Goal: Complete application form: Complete application form

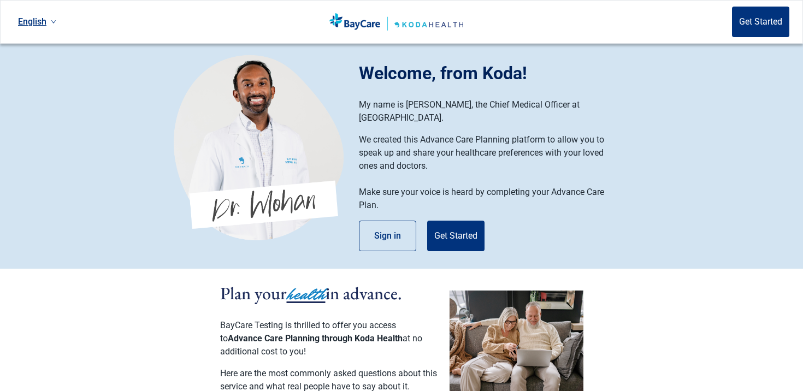
click at [487, 224] on div "Welcome, from Koda! My name is Dr. Mohan, the Chief Medical Officer at Koda Hea…" at bounding box center [494, 155] width 270 height 191
click at [475, 225] on button "Get Started" at bounding box center [455, 236] width 57 height 31
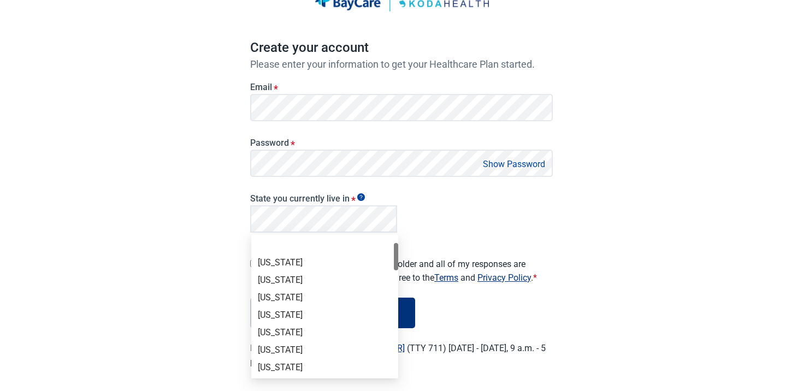
scroll to position [35, 0]
click at [217, 232] on div "English Sign in Create your account Please enter your information to get your H…" at bounding box center [401, 159] width 803 height 472
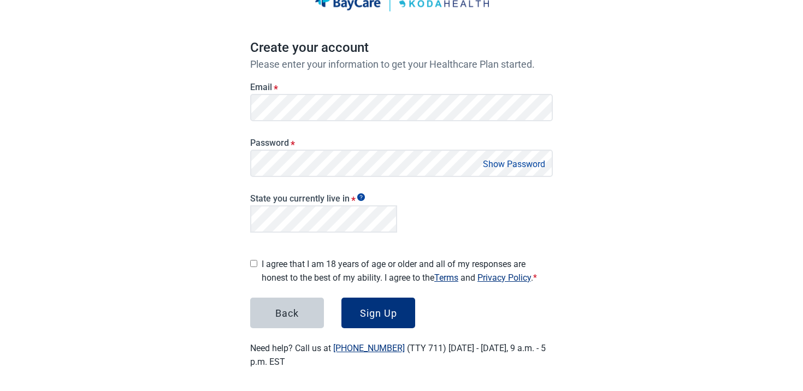
click at [254, 260] on input "I agree that I am 18 years of age or older and all of my responses are honest t…" at bounding box center [253, 263] width 7 height 7
checkbox input "true"
click at [375, 298] on button "Sign Up" at bounding box center [378, 313] width 74 height 31
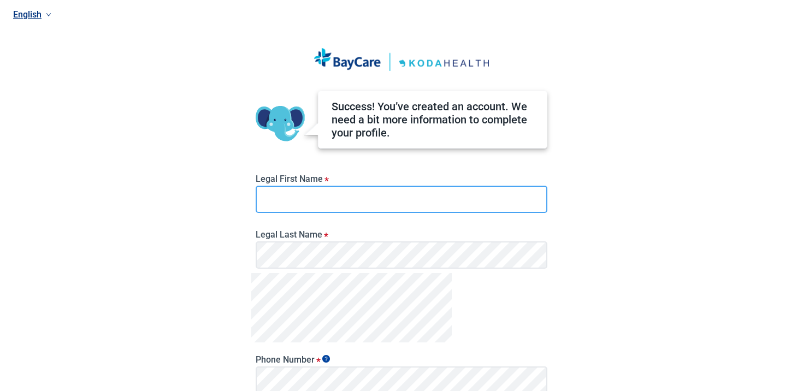
click at [331, 198] on input "Legal First Name *" at bounding box center [402, 199] width 292 height 27
click at [347, 195] on input "Test" at bounding box center [402, 199] width 292 height 27
type input "Test1"
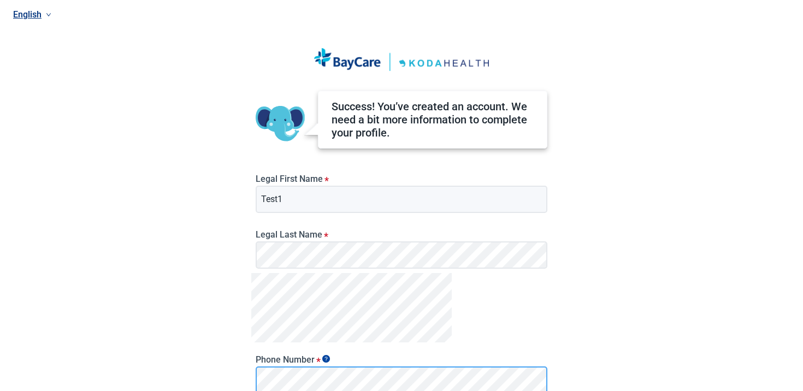
scroll to position [136, 0]
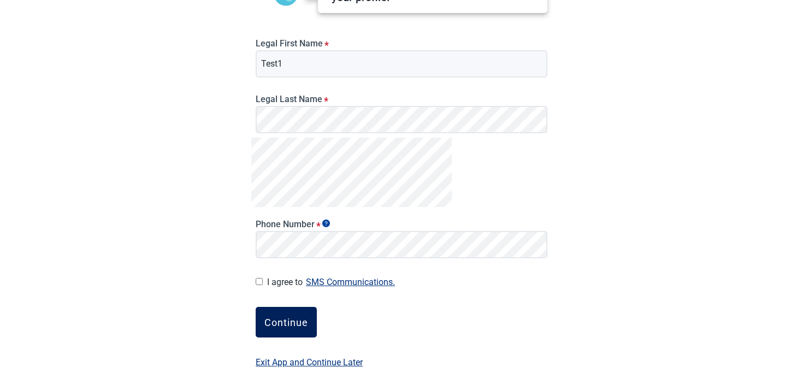
click at [282, 317] on div "Continue" at bounding box center [286, 322] width 44 height 11
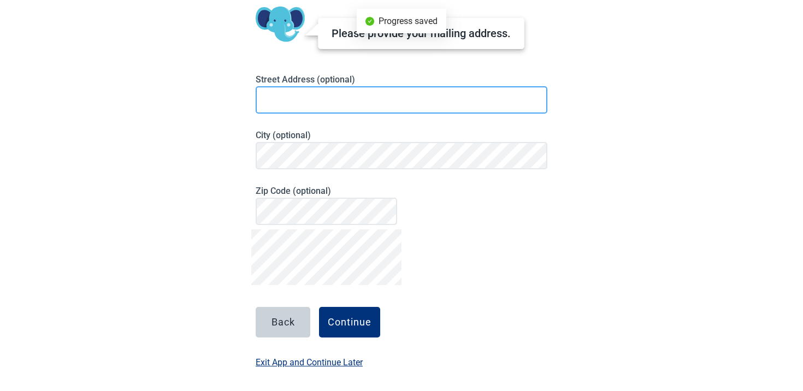
click at [337, 103] on input at bounding box center [402, 99] width 292 height 27
type input "829 Regal Cres"
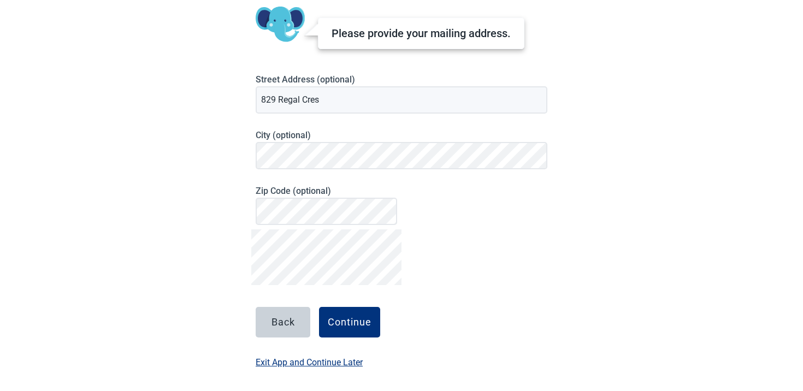
click at [313, 357] on label "Exit App and Continue Later" at bounding box center [309, 363] width 107 height 14
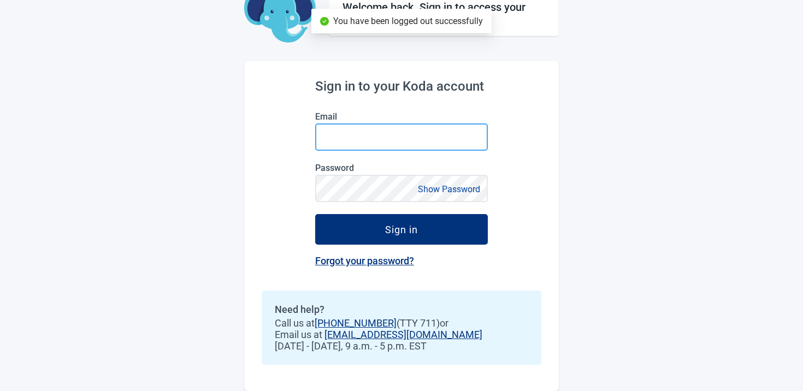
click at [384, 141] on input "Email" at bounding box center [401, 136] width 173 height 27
paste input "test_aug28-baycare1prod@mailinator.com"
type input "test_aug28-baycare1prod@mailinator.com"
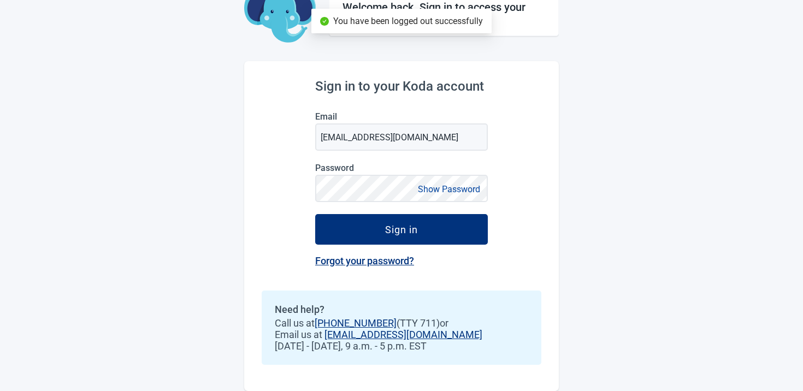
click at [362, 172] on label "Password" at bounding box center [401, 168] width 173 height 10
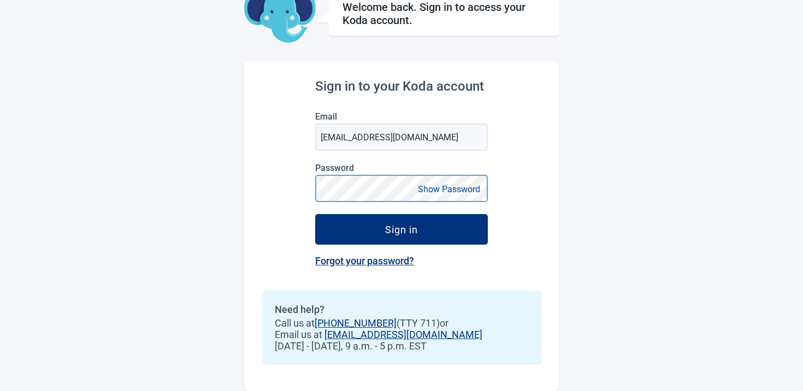
click at [315, 214] on button "Sign in" at bounding box center [401, 229] width 173 height 31
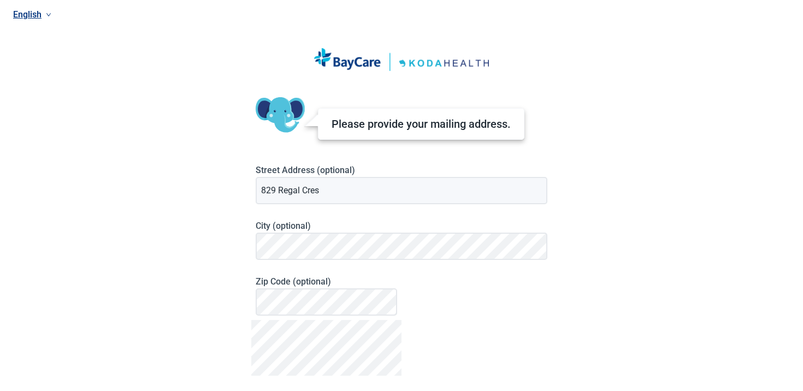
scroll to position [85, 0]
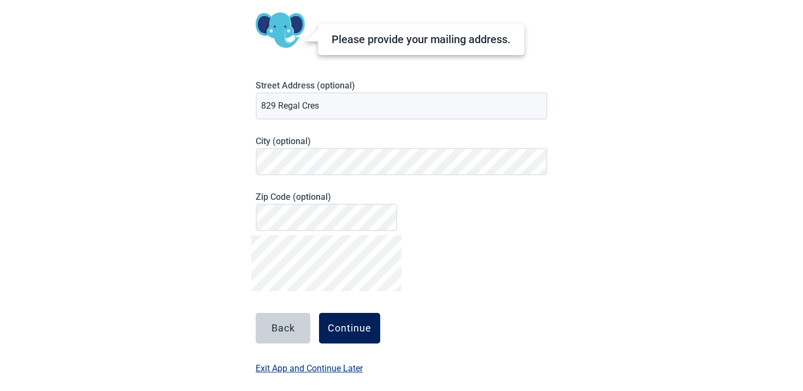
click at [339, 325] on div "Continue" at bounding box center [350, 328] width 44 height 11
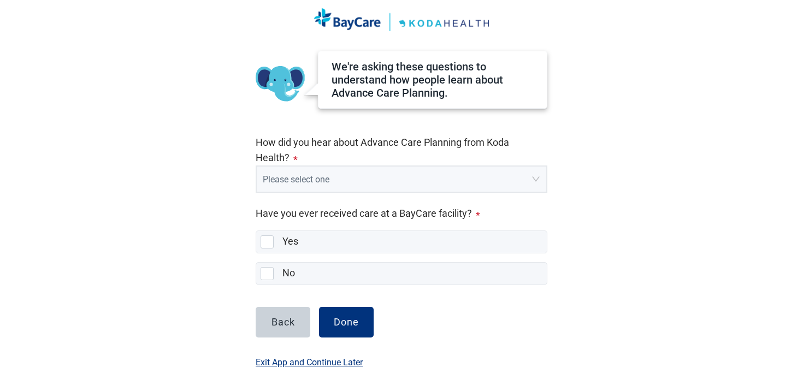
scroll to position [40, 0]
click at [335, 179] on input "search" at bounding box center [398, 177] width 270 height 21
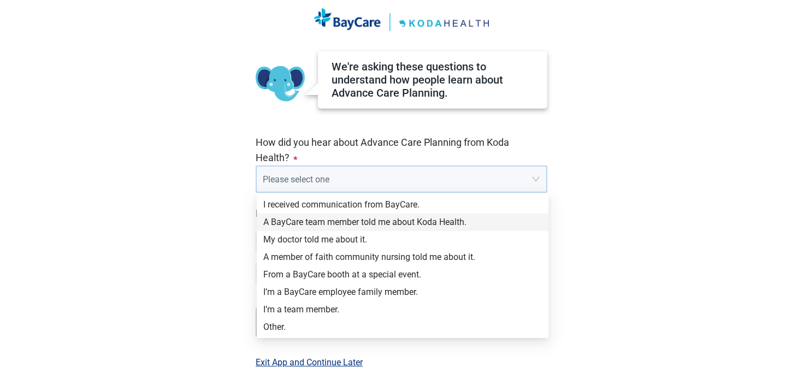
click at [314, 216] on div "A BayCare team member told me about Koda Health." at bounding box center [402, 222] width 279 height 12
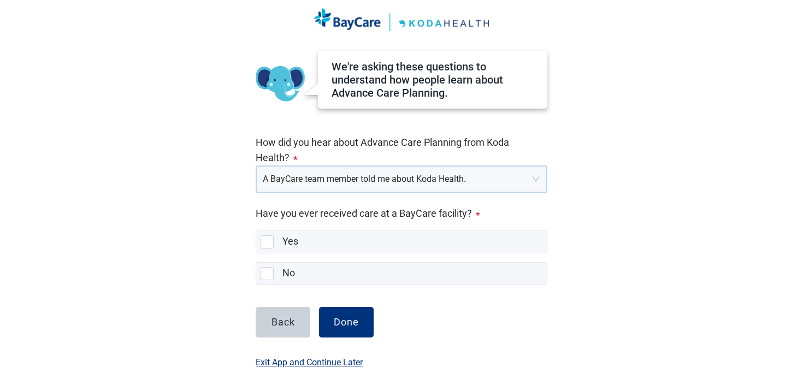
click at [238, 217] on div "English We're asking these questions to understand how people learn about Advan…" at bounding box center [401, 155] width 803 height 391
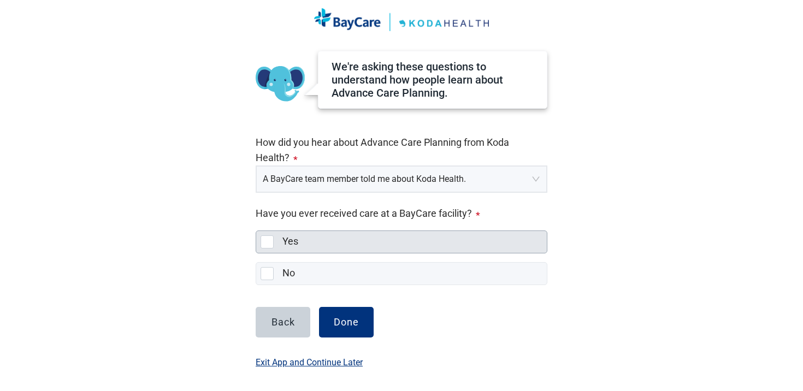
click at [300, 240] on div "Yes" at bounding box center [411, 242] width 258 height 14
click at [256, 231] on input "Yes" at bounding box center [256, 231] width 1 height 1
checkbox input "true"
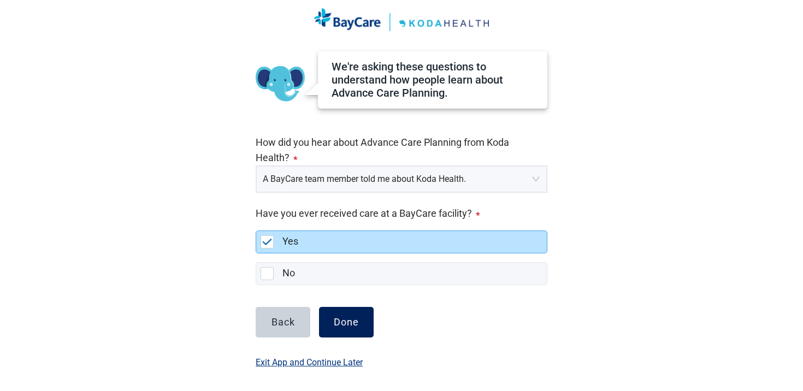
click at [348, 310] on button "Done" at bounding box center [346, 322] width 55 height 31
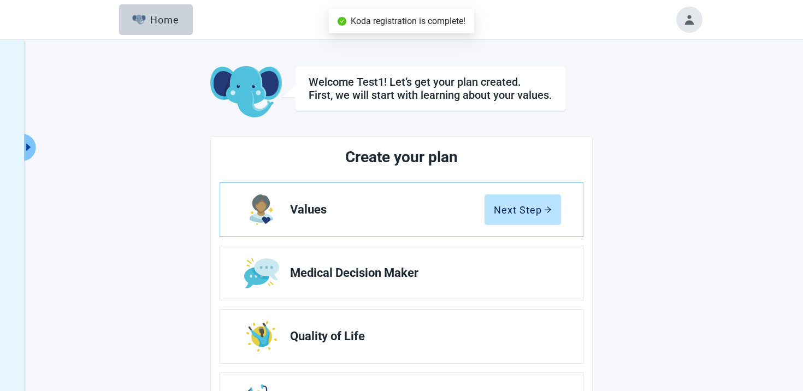
click at [688, 27] on button "Toggle account menu" at bounding box center [689, 20] width 26 height 26
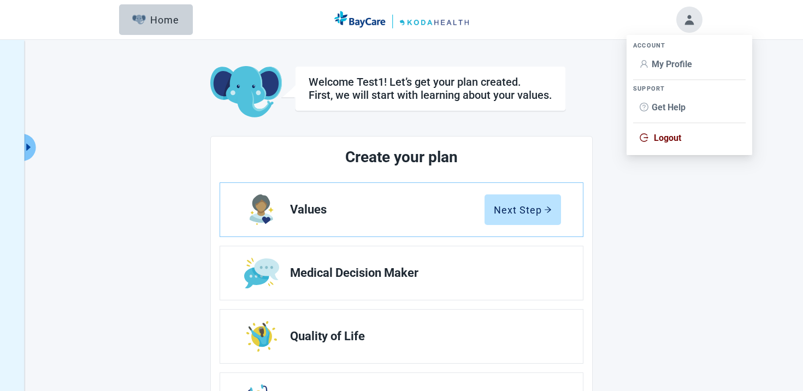
click at [656, 141] on span "Logout" at bounding box center [667, 138] width 27 height 10
